Goal: Find specific page/section: Find specific page/section

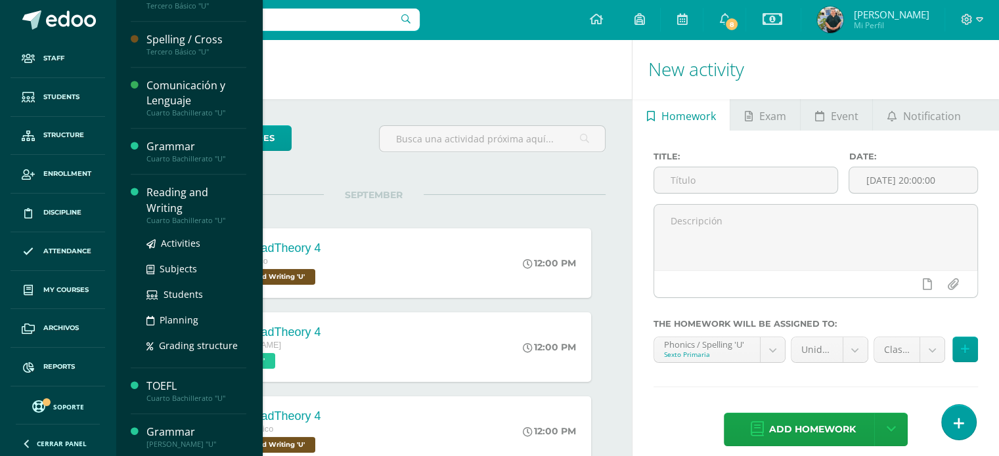
scroll to position [647, 0]
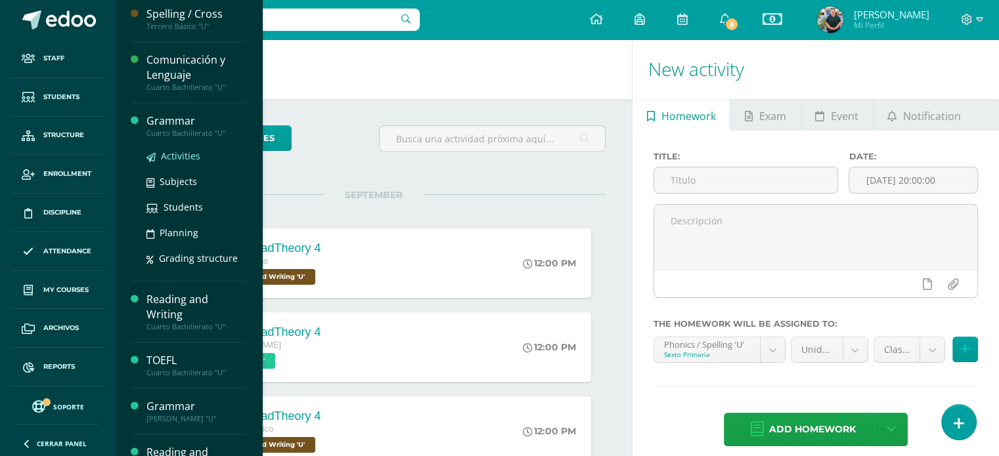
click at [179, 148] on link "Activities" at bounding box center [196, 155] width 100 height 15
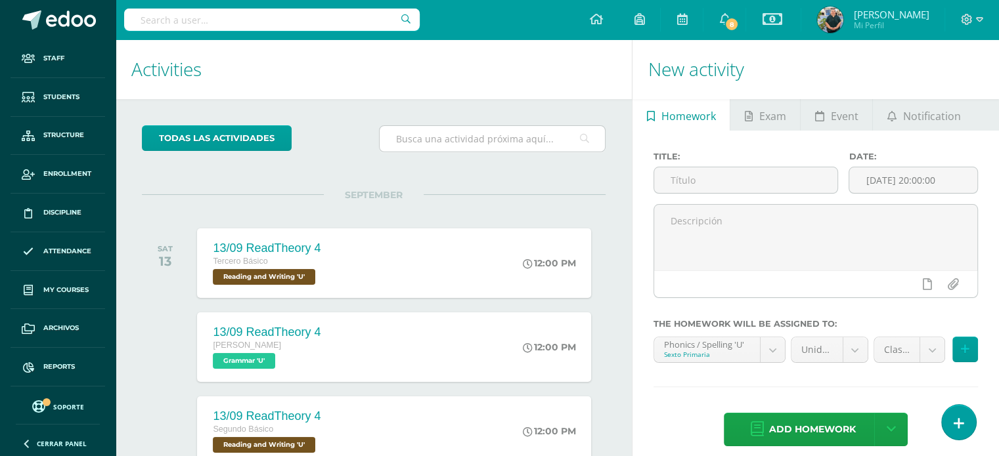
scroll to position [598, 0]
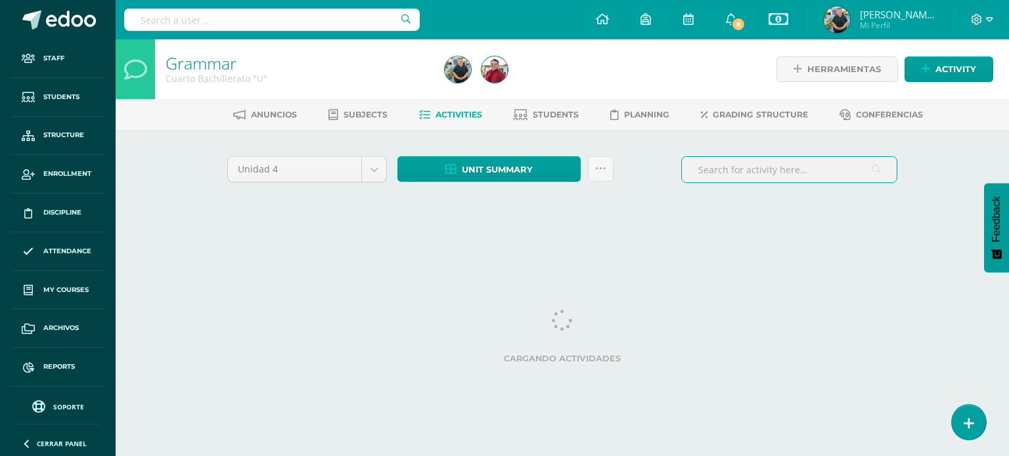
click at [717, 165] on input "text" at bounding box center [789, 170] width 215 height 26
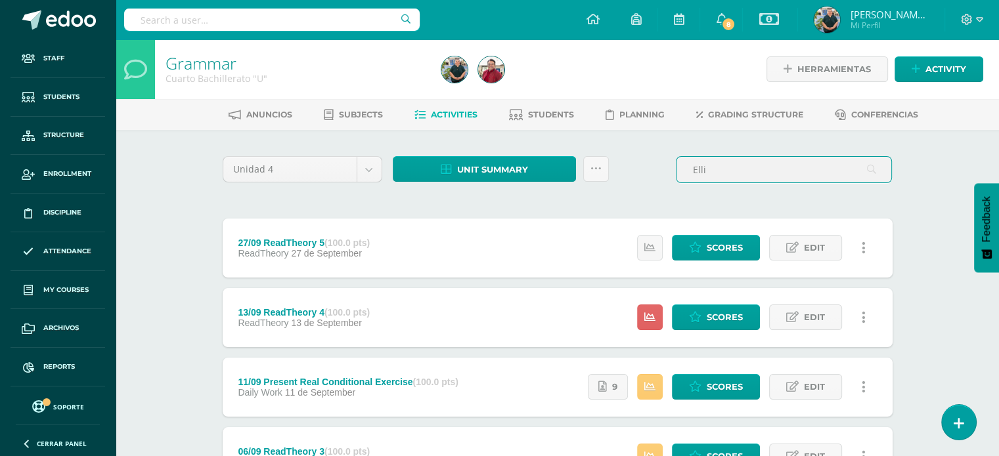
type input "Ellii"
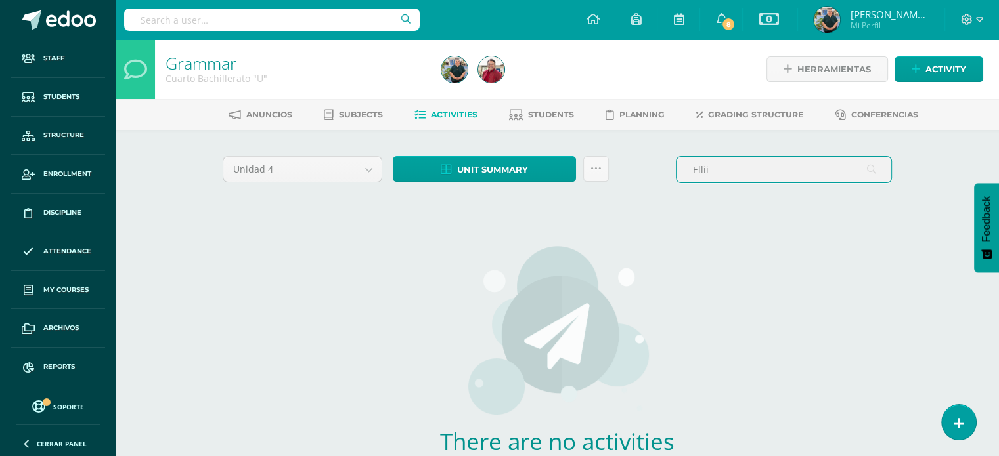
drag, startPoint x: 717, startPoint y: 165, endPoint x: 680, endPoint y: 167, distance: 37.5
click at [680, 167] on input "Ellii" at bounding box center [783, 170] width 215 height 26
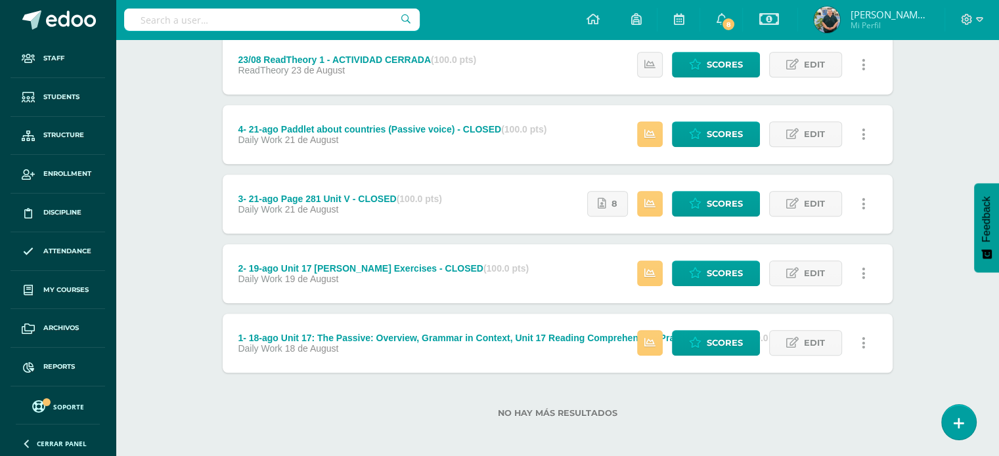
scroll to position [953, 0]
